Goal: Communication & Community: Participate in discussion

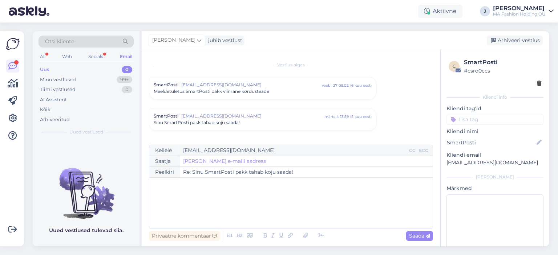
click at [111, 52] on div "All Web Socials Email" at bounding box center [85, 57] width 95 height 11
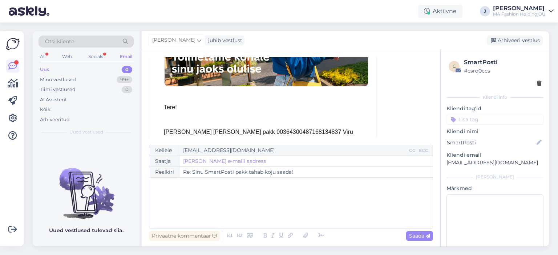
drag, startPoint x: 110, startPoint y: 53, endPoint x: 107, endPoint y: 57, distance: 4.6
click at [110, 54] on div "All Web Socials Email" at bounding box center [85, 57] width 95 height 11
click at [103, 58] on div "All Web Socials Email" at bounding box center [85, 57] width 95 height 11
click at [101, 59] on div "Socials" at bounding box center [96, 56] width 18 height 9
click at [97, 77] on div "Minu vestlused 99+" at bounding box center [85, 80] width 95 height 10
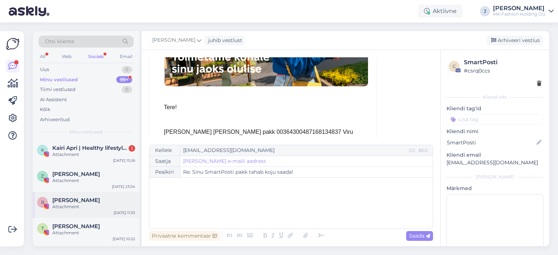
click at [107, 206] on div "Attachment" at bounding box center [93, 207] width 83 height 7
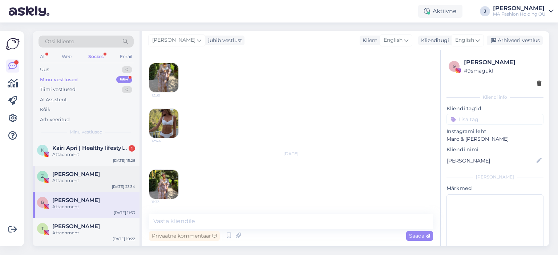
click at [105, 167] on div "Z [PERSON_NAME] Attachment [DATE] 23:34" at bounding box center [86, 179] width 107 height 26
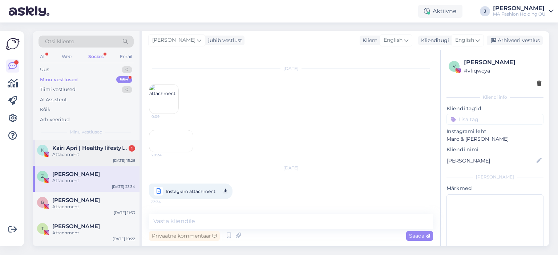
click at [103, 154] on div "Attachment" at bounding box center [93, 154] width 83 height 7
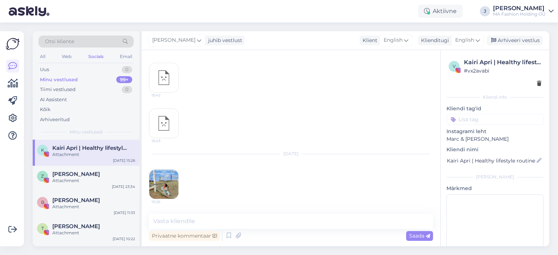
click at [155, 194] on img at bounding box center [163, 184] width 29 height 29
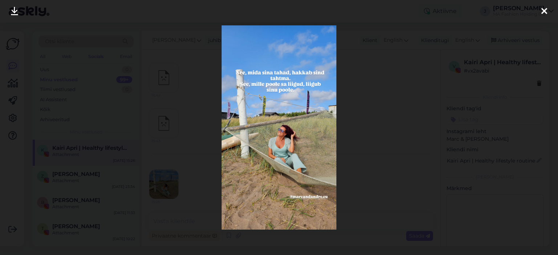
scroll to position [1540, 0]
click at [346, 158] on div at bounding box center [279, 127] width 558 height 255
